Goal: Transaction & Acquisition: Purchase product/service

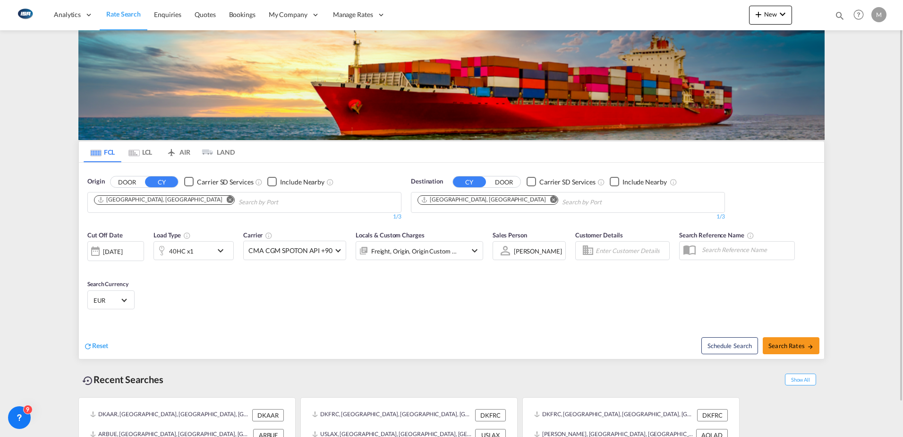
click at [550, 200] on md-icon "Remove" at bounding box center [553, 199] width 7 height 7
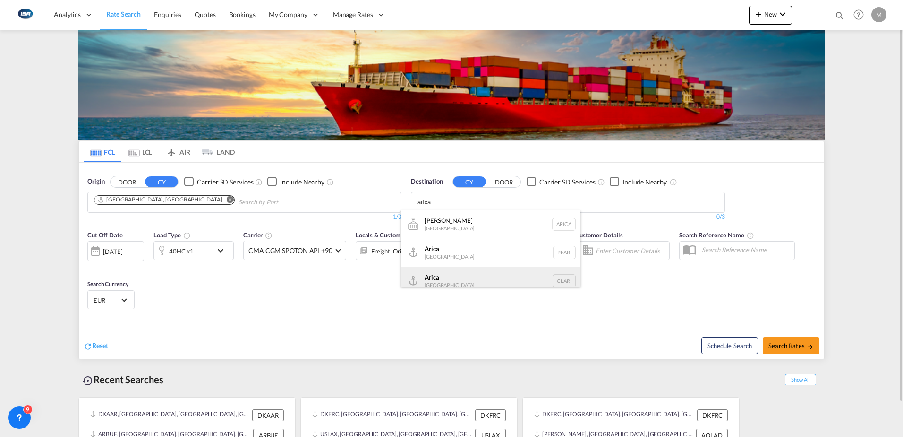
type input "arica"
click at [441, 278] on div "Arica Chile CLARI" at bounding box center [491, 280] width 180 height 28
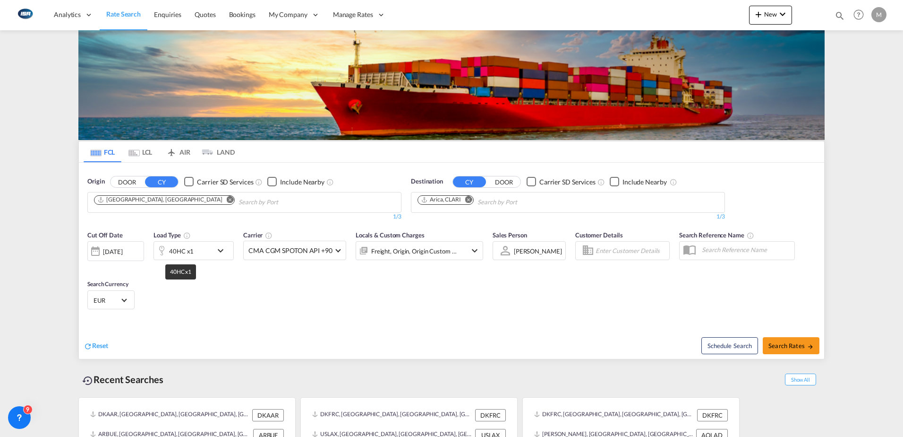
click at [184, 252] on div "40HC x1" at bounding box center [181, 250] width 25 height 13
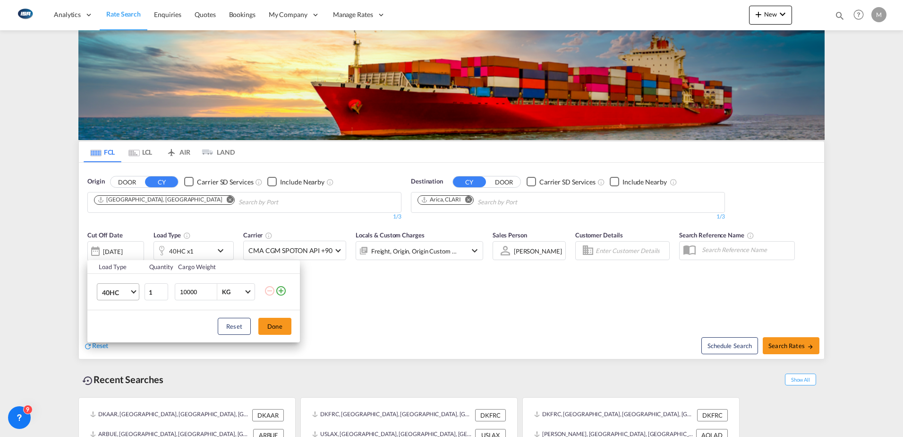
click at [121, 291] on span "40HC" at bounding box center [115, 292] width 27 height 9
click at [114, 247] on div "20GP" at bounding box center [110, 246] width 17 height 9
drag, startPoint x: 204, startPoint y: 293, endPoint x: 81, endPoint y: 287, distance: 123.0
click at [84, 287] on div "Load Type Quantity Cargo Weight 20GP 1 10000 KG KG Load type addition is restri…" at bounding box center [451, 218] width 903 height 437
type input "23000"
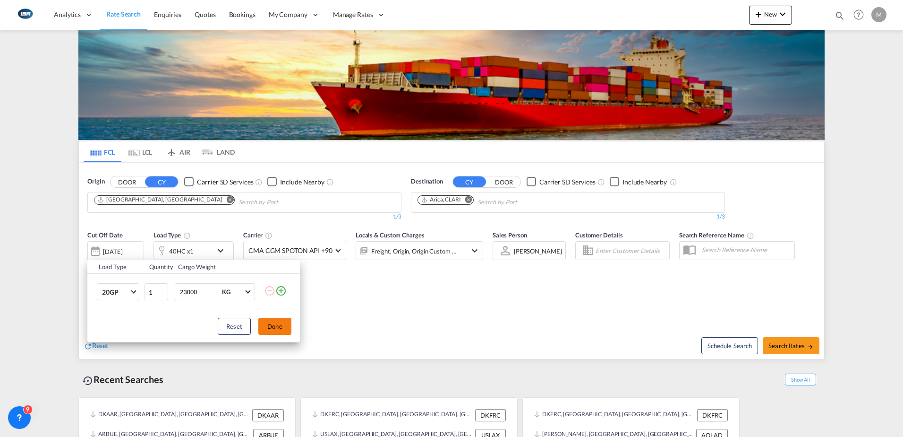
click at [274, 324] on button "Done" at bounding box center [274, 325] width 33 height 17
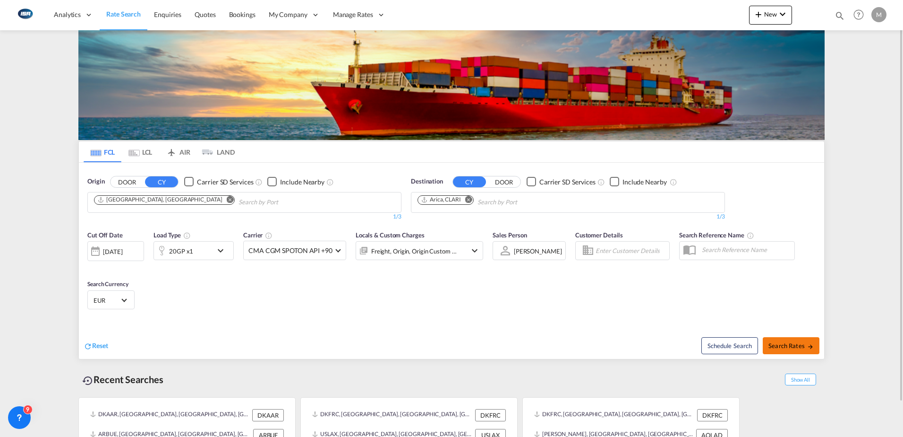
click at [797, 348] on span "Search Rates" at bounding box center [791, 346] width 45 height 8
type input "DKAAR to CLARI / [DATE]"
